Goal: Task Accomplishment & Management: Use online tool/utility

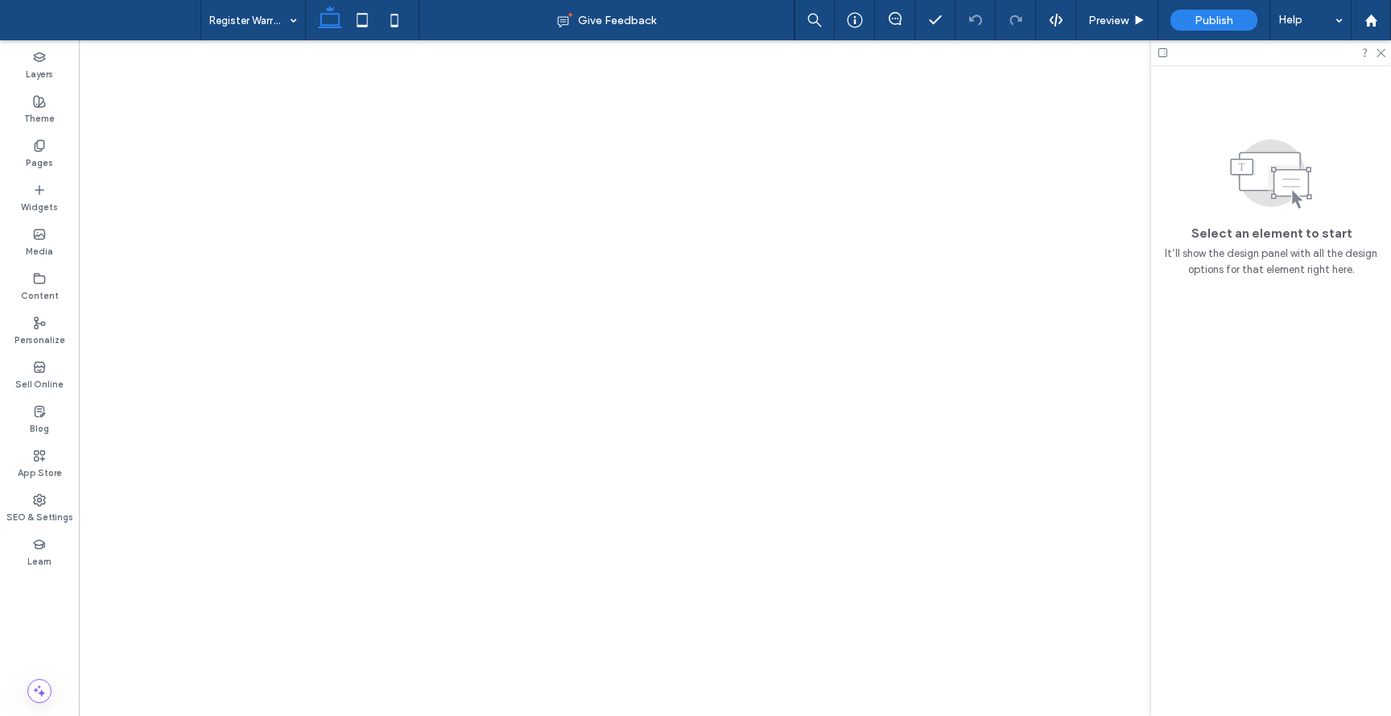
select select "***"
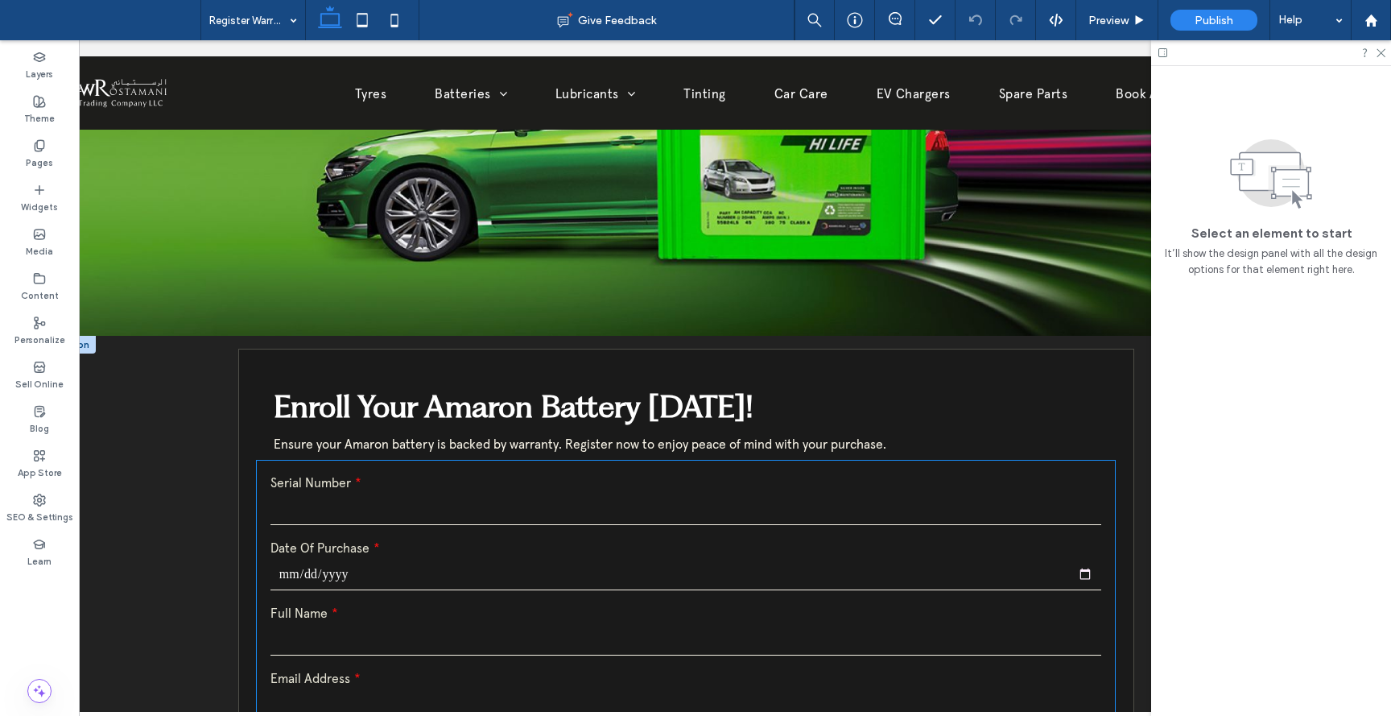
scroll to position [303, 0]
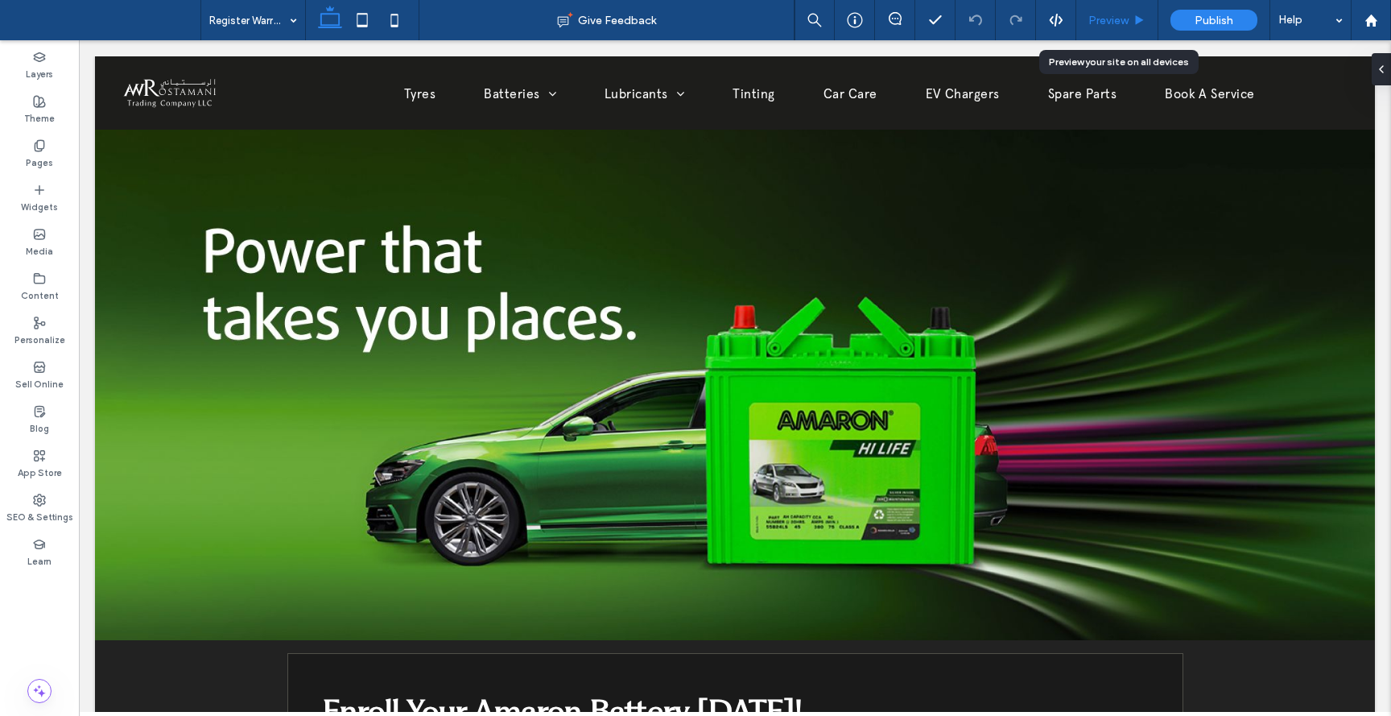
click at [1116, 21] on span "Preview" at bounding box center [1108, 21] width 40 height 14
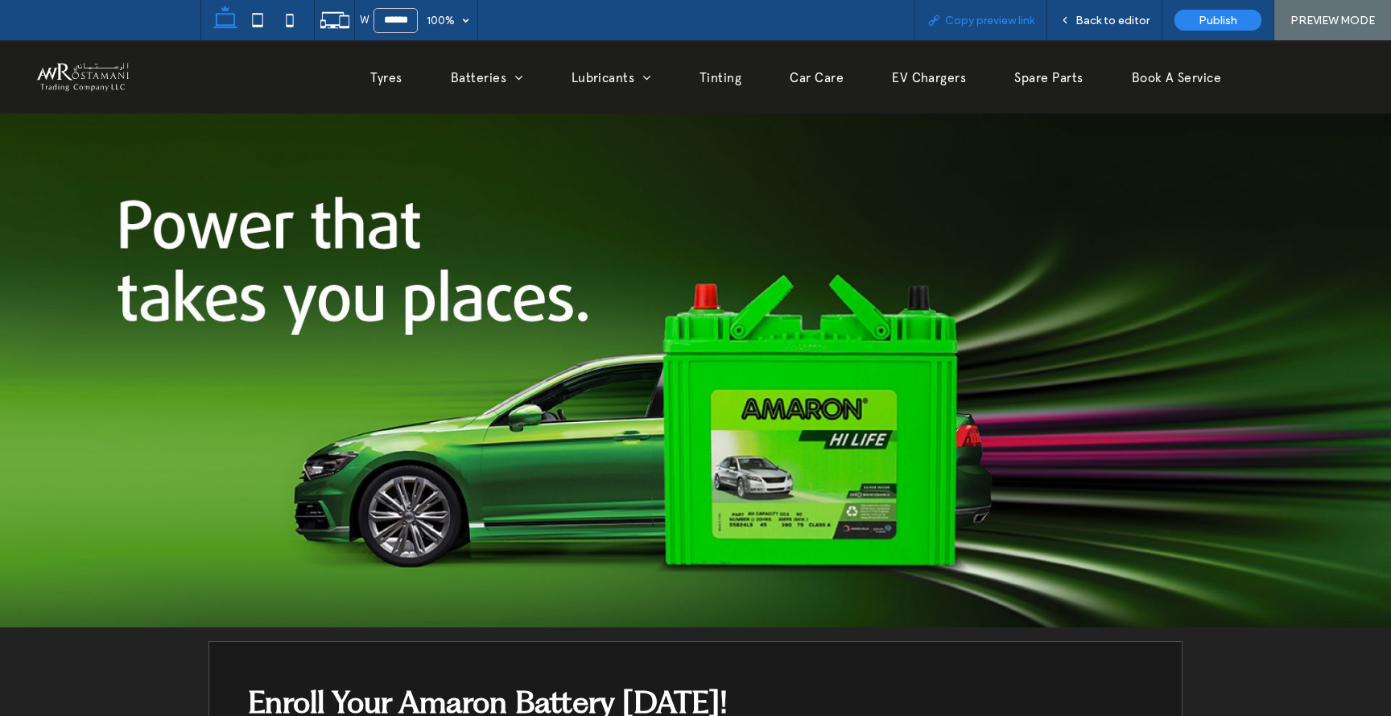
click at [996, 22] on span "Copy preview link" at bounding box center [989, 21] width 89 height 14
click at [1124, 26] on span "Back to editor" at bounding box center [1112, 21] width 74 height 14
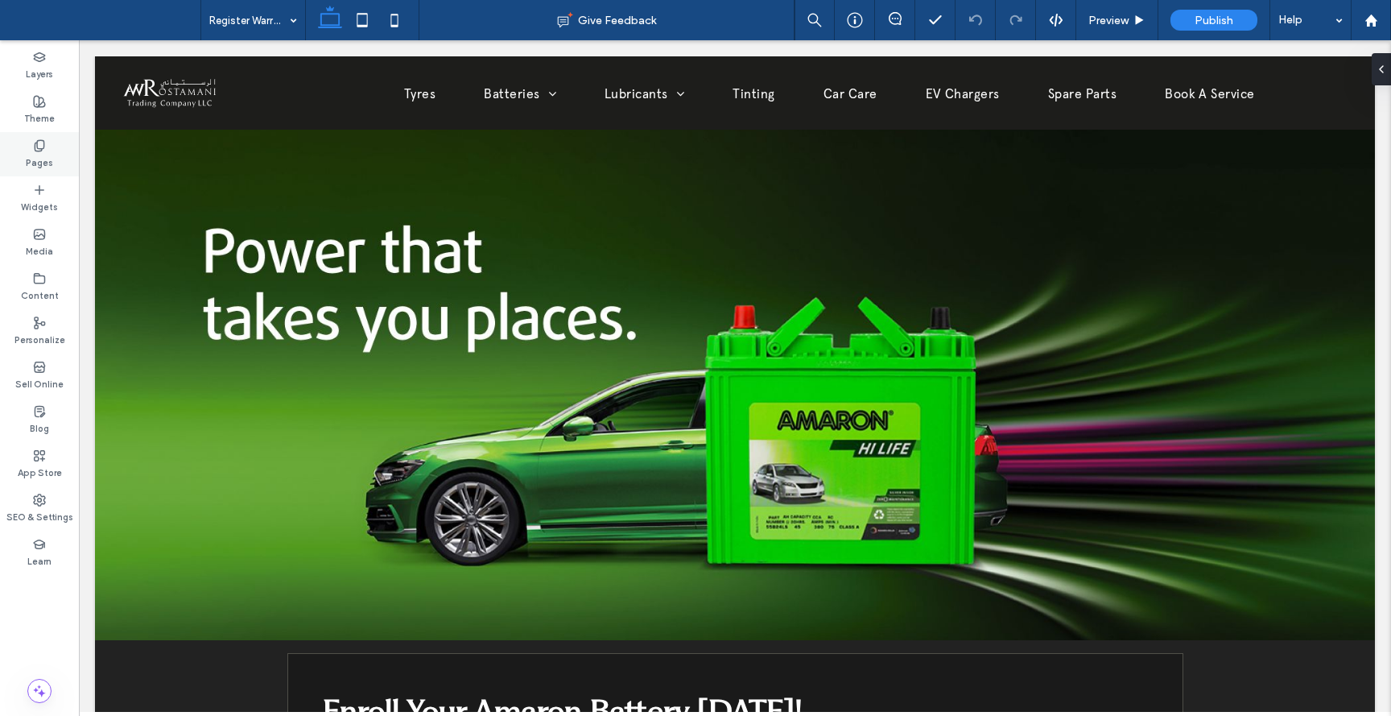
click at [44, 147] on icon at bounding box center [39, 145] width 13 height 13
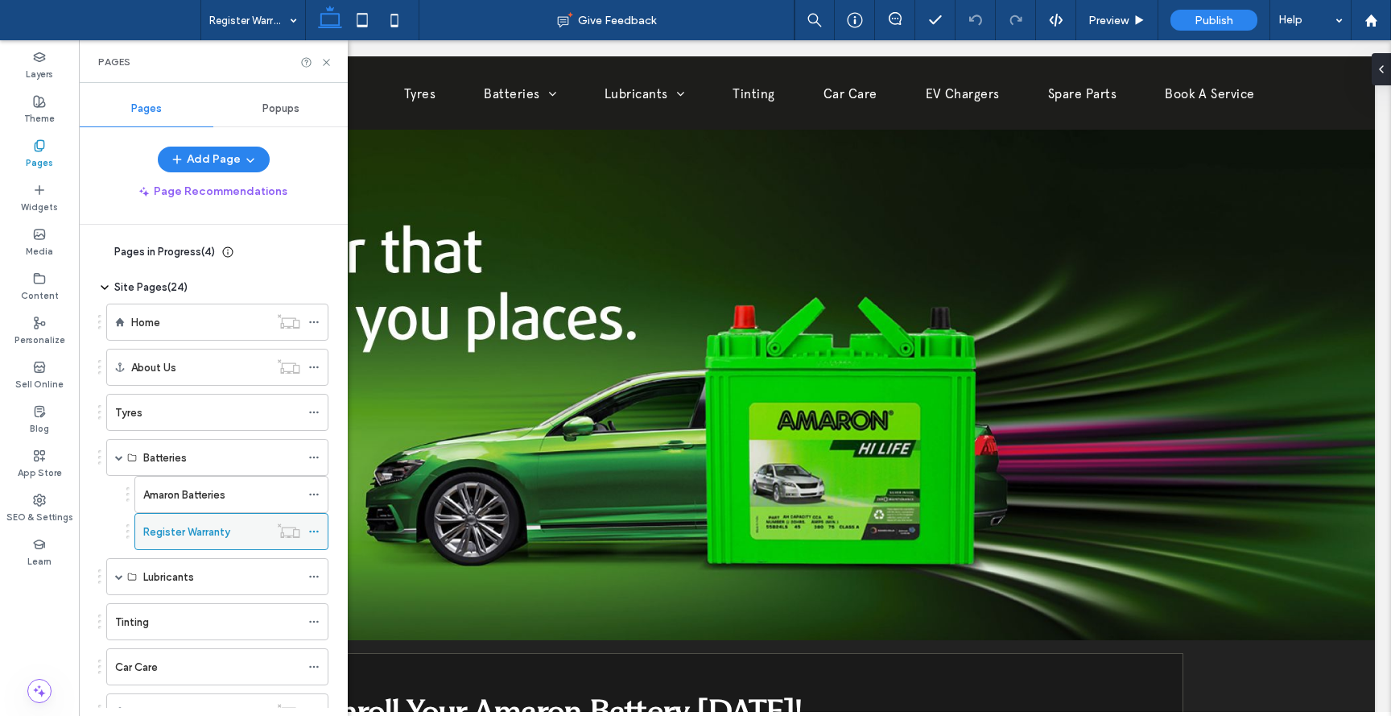
click at [314, 533] on icon at bounding box center [313, 531] width 11 height 11
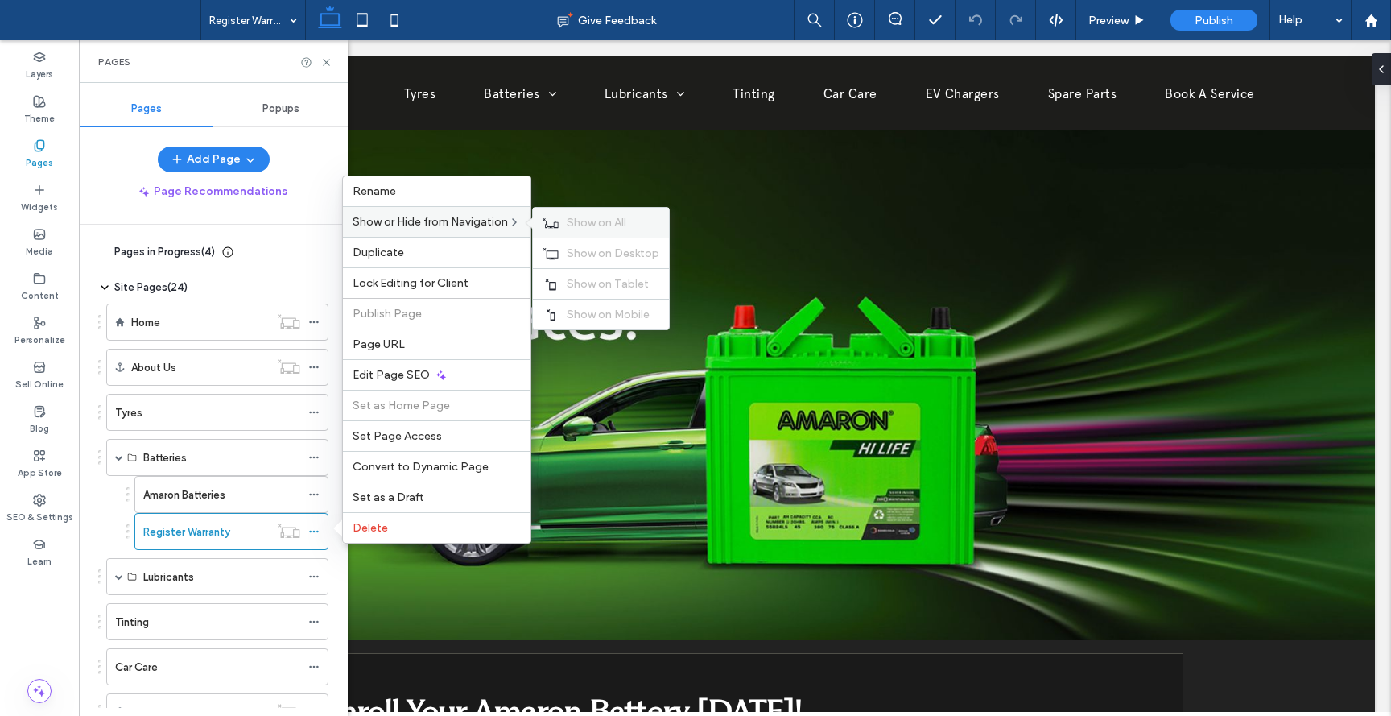
click at [571, 223] on span "Show on All" at bounding box center [597, 223] width 60 height 14
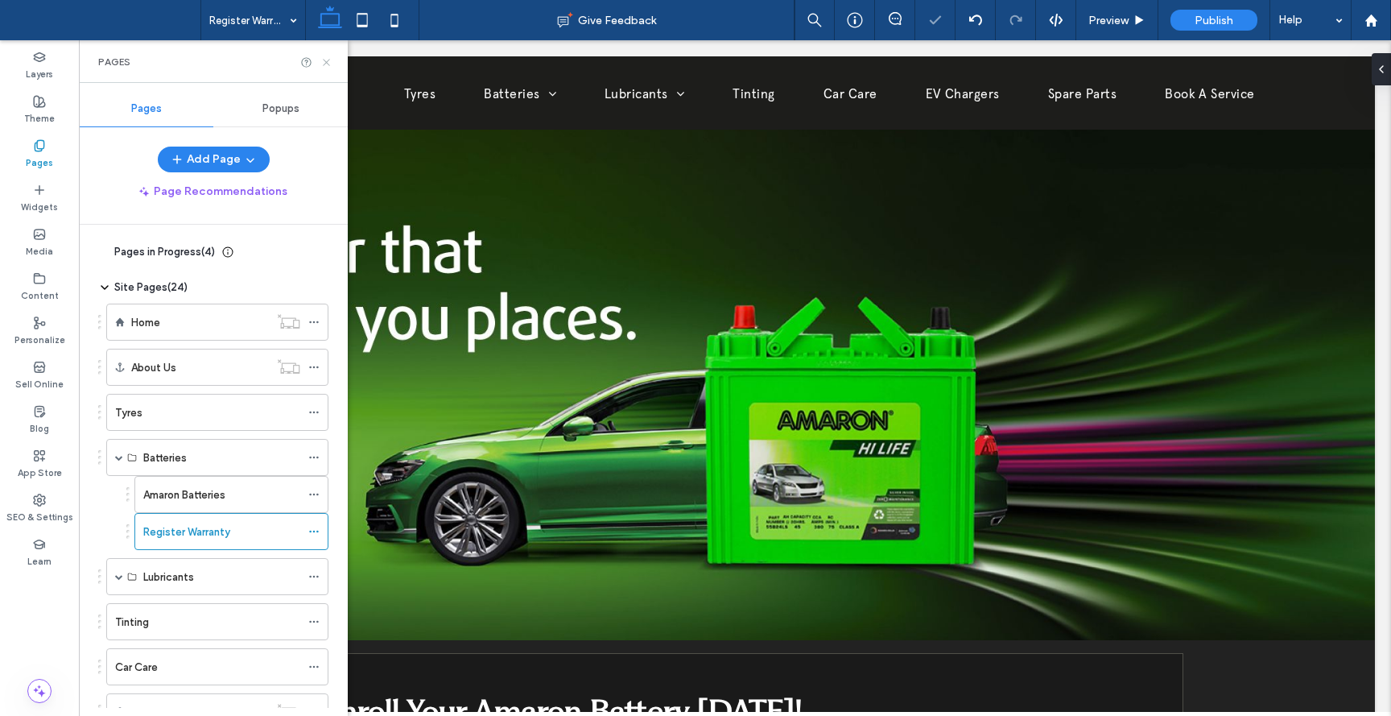
click at [328, 63] on icon at bounding box center [326, 62] width 12 height 12
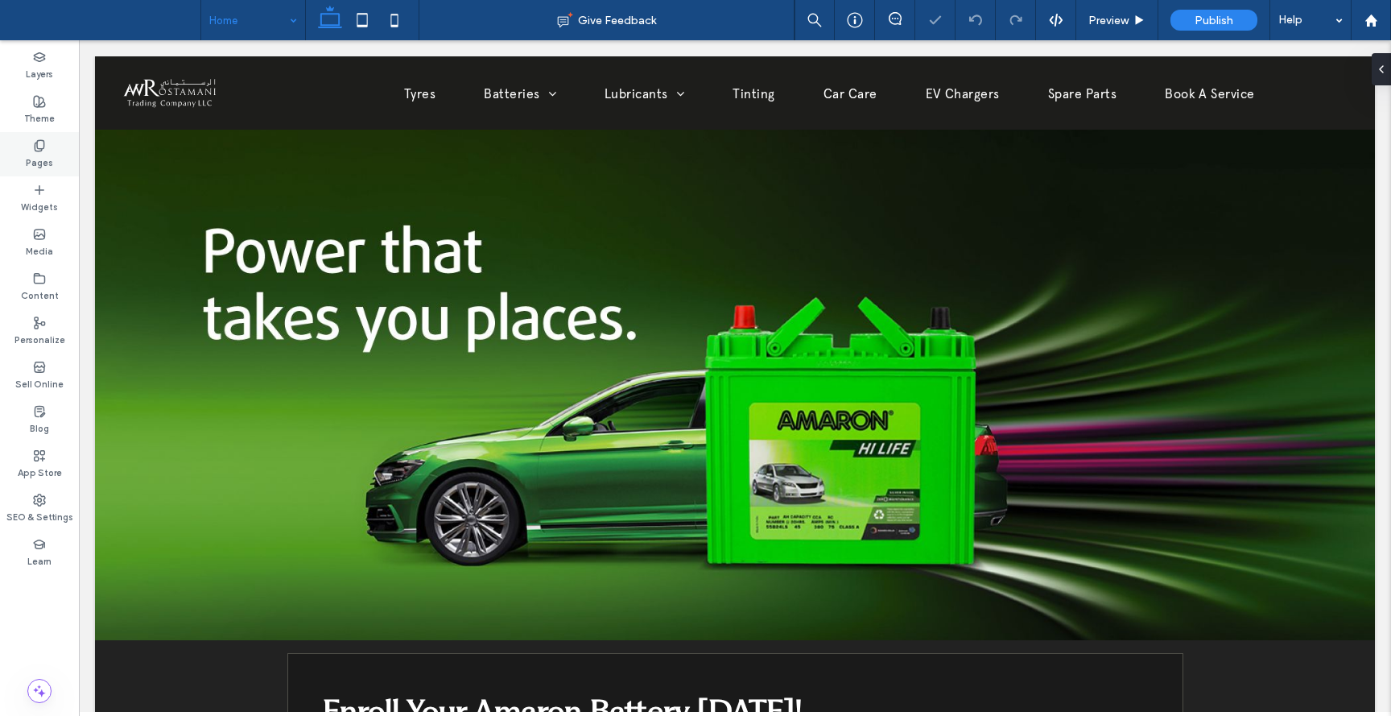
click at [31, 152] on label "Pages" at bounding box center [39, 161] width 27 height 18
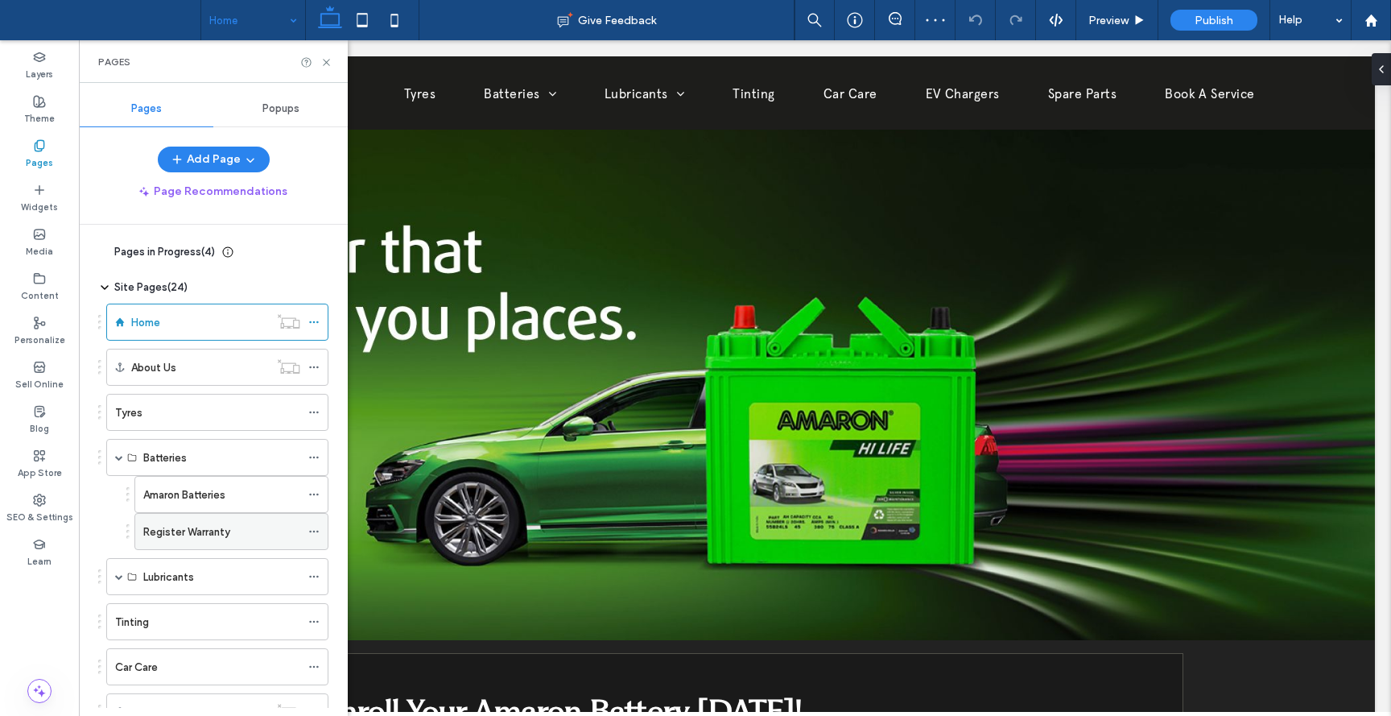
click at [321, 533] on div at bounding box center [317, 531] width 19 height 24
click at [313, 530] on use at bounding box center [313, 531] width 9 height 2
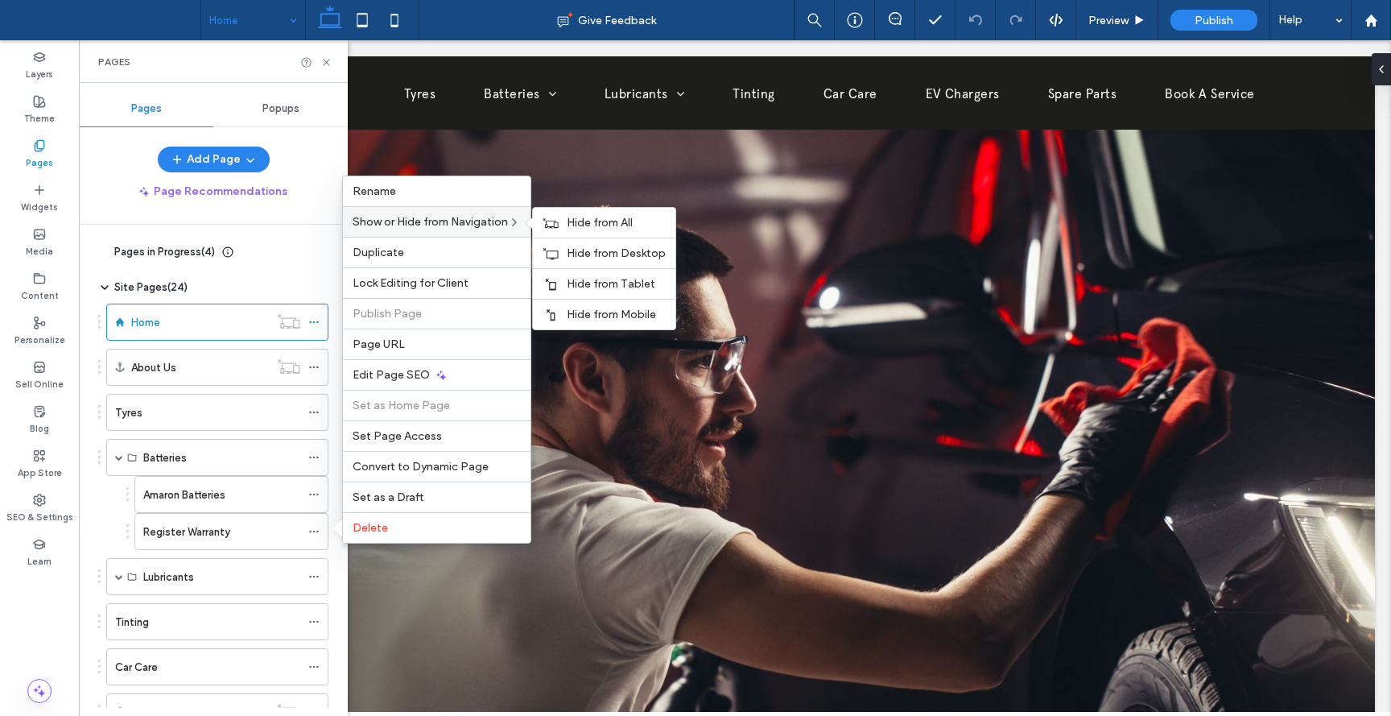
click at [428, 227] on span "Show or Hide from Navigation" at bounding box center [430, 222] width 155 height 14
click at [581, 228] on span "Hide from All" at bounding box center [600, 223] width 66 height 14
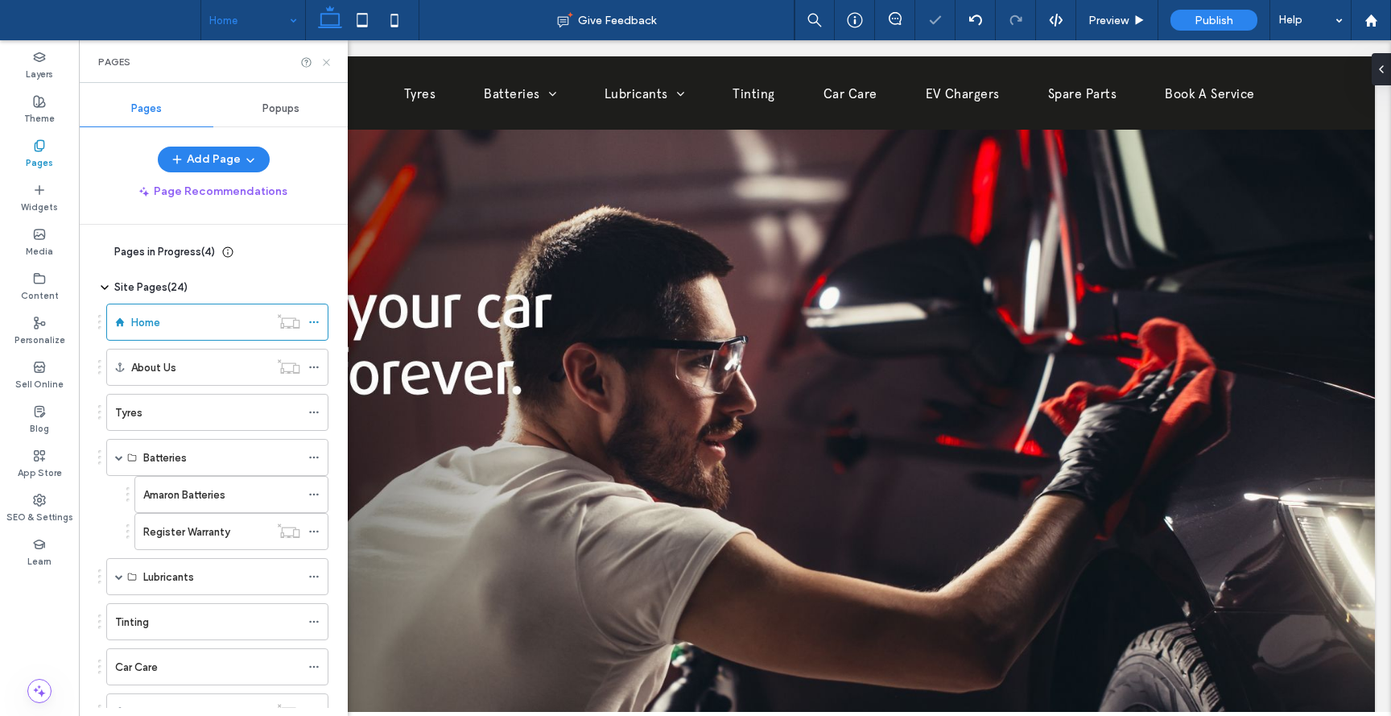
click at [324, 59] on icon at bounding box center [326, 62] width 12 height 12
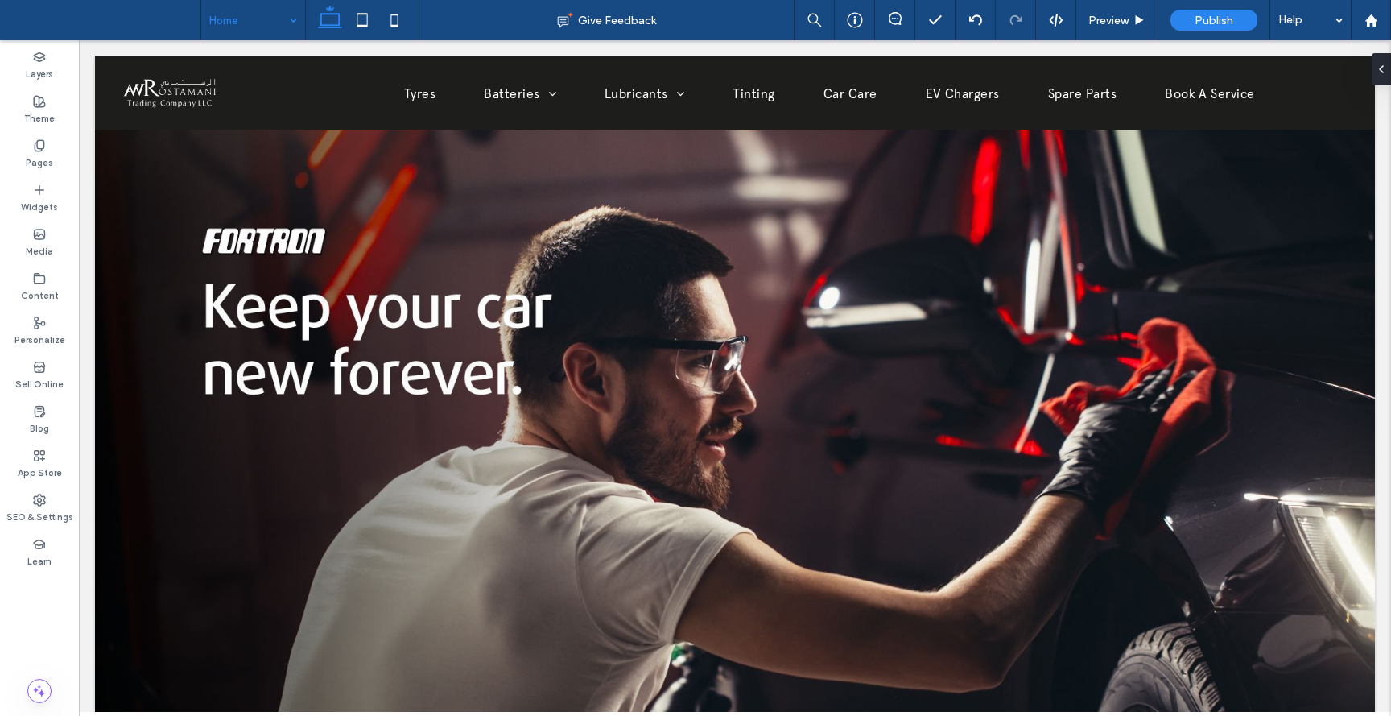
scroll to position [27, 0]
